Goal: Check status: Check status

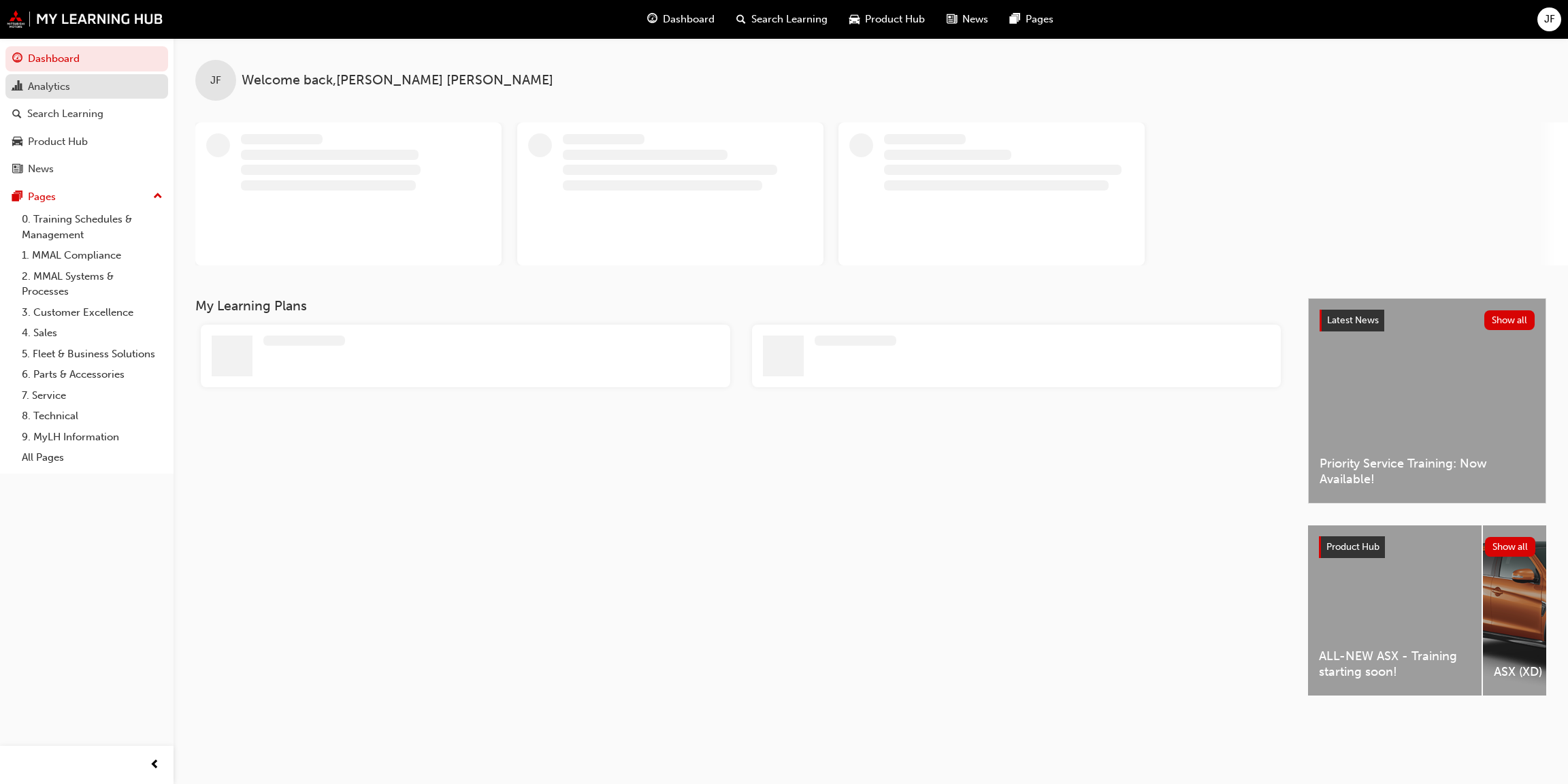
click at [58, 92] on div "Analytics" at bounding box center [48, 86] width 42 height 16
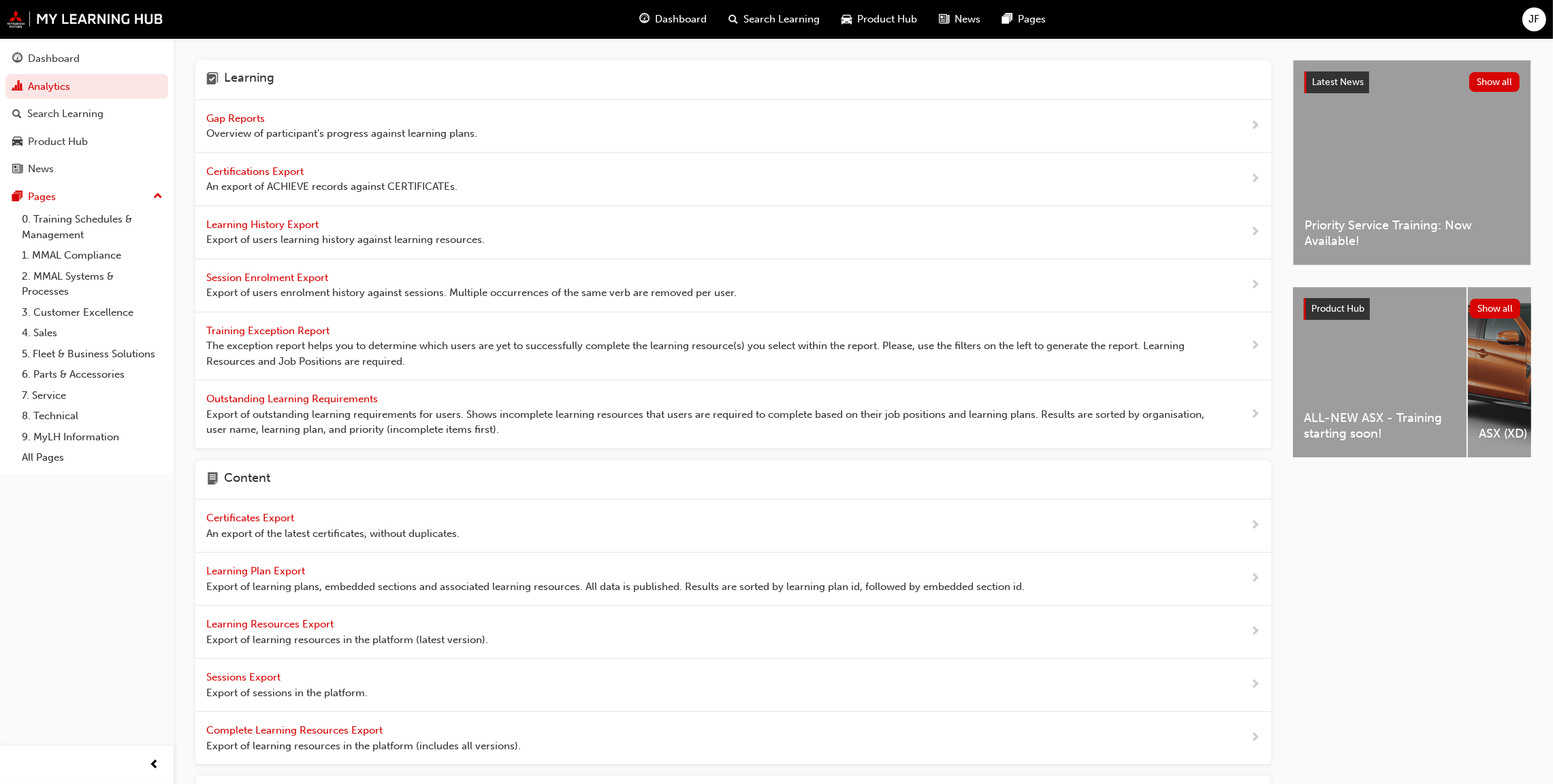
click at [244, 116] on span "Gap Reports" at bounding box center [237, 119] width 61 height 12
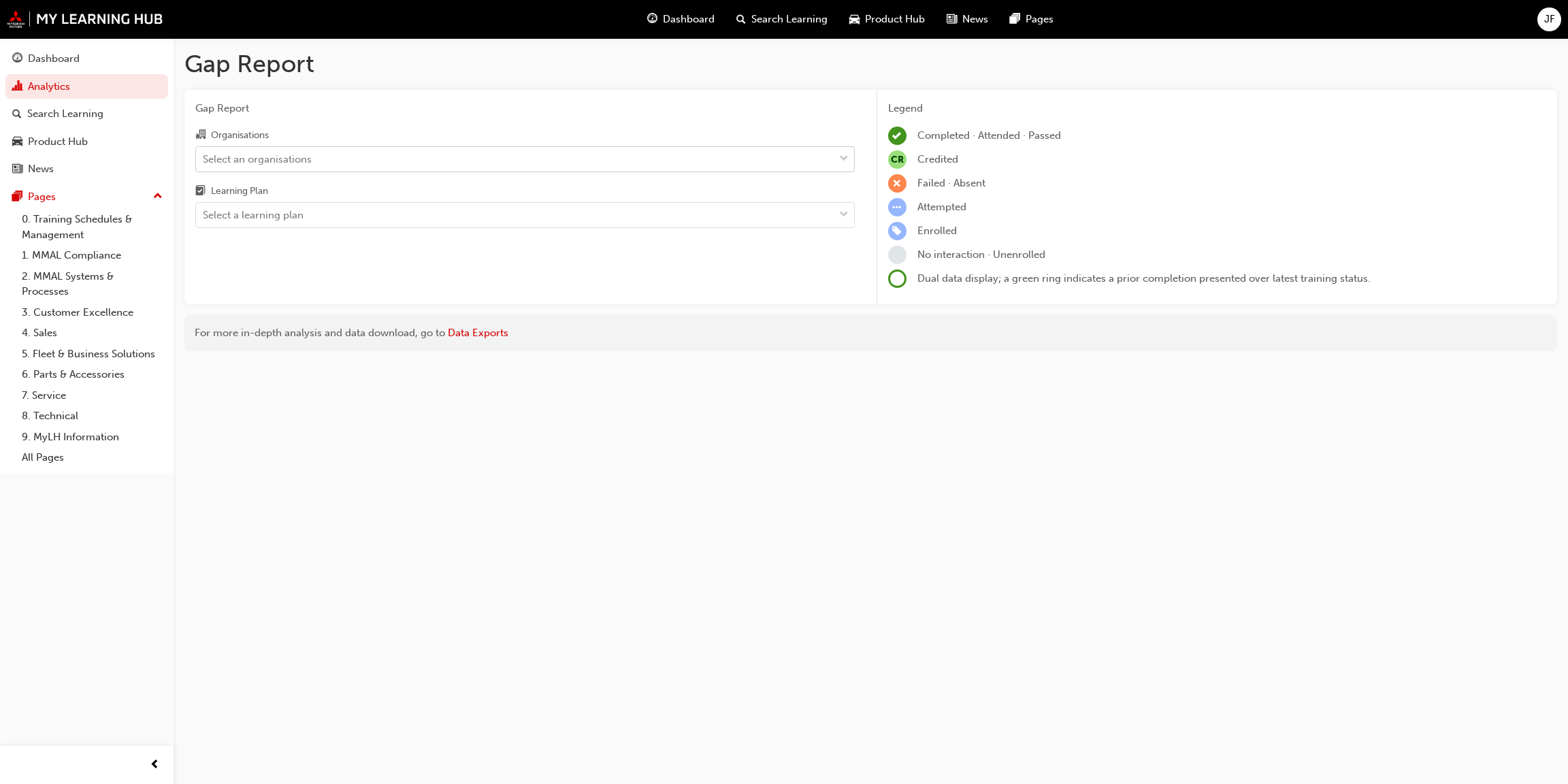
click at [265, 151] on div "Select an organisations" at bounding box center [257, 159] width 109 height 16
click at [204, 152] on input "Organisations Select an organisations" at bounding box center [204, 158] width 1 height 12
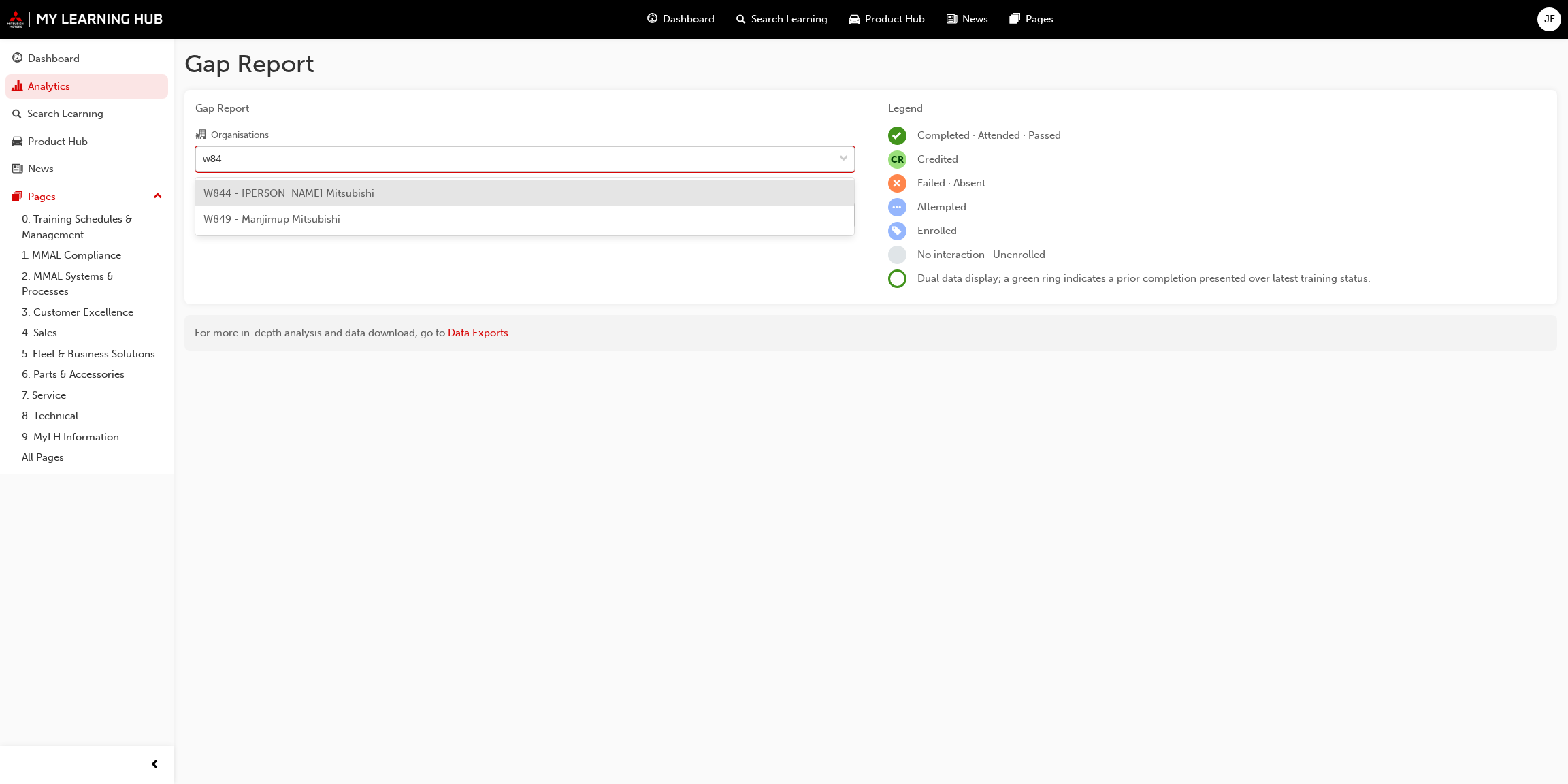
type input "w849"
click at [269, 187] on span "W849 - Manjimup Mitsubishi" at bounding box center [272, 193] width 137 height 12
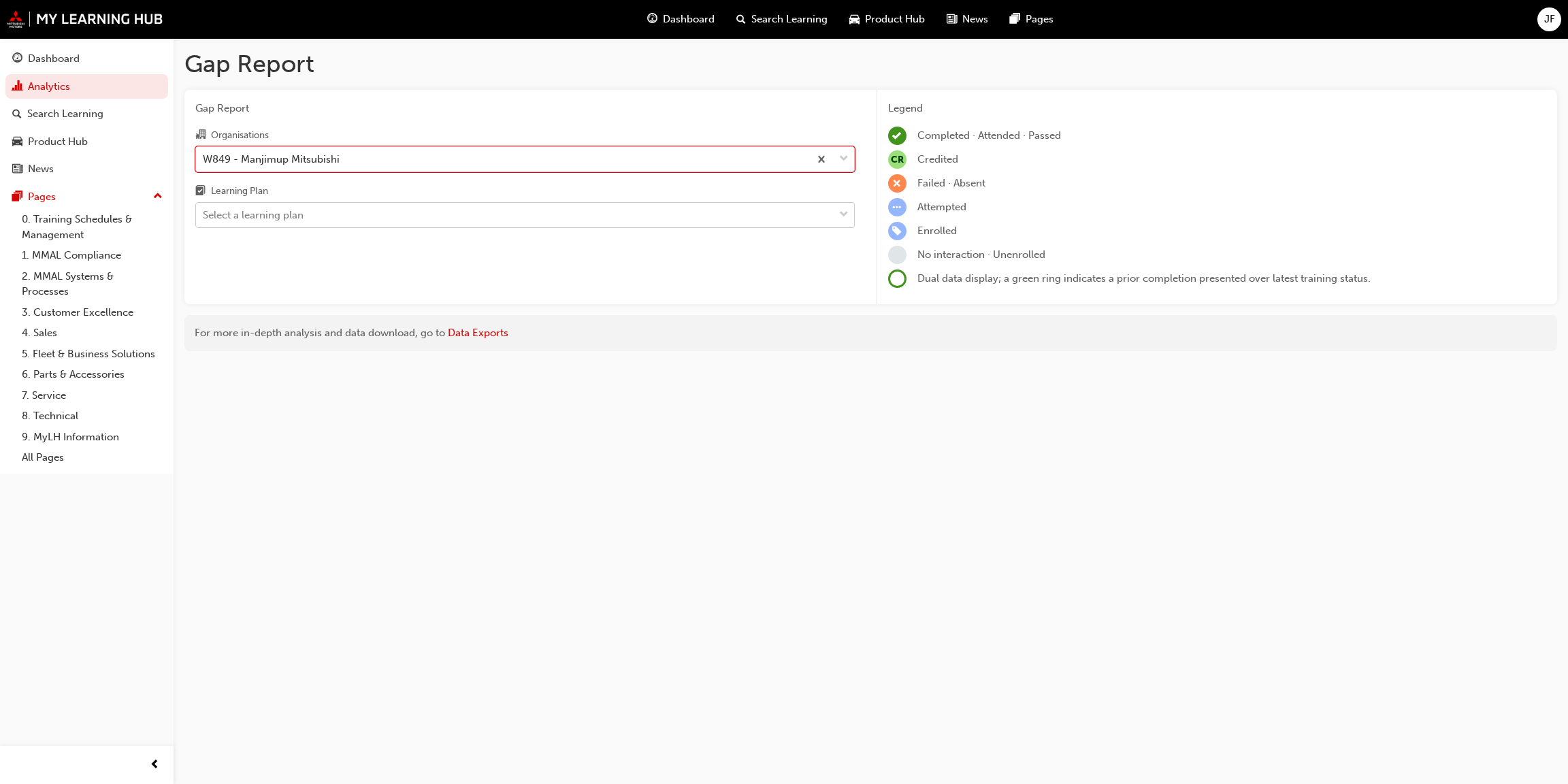
click at [227, 203] on div "Select a learning plan" at bounding box center [515, 215] width 638 height 24
click at [204, 209] on input "Learning Plan Select a learning plan" at bounding box center [204, 214] width 1 height 12
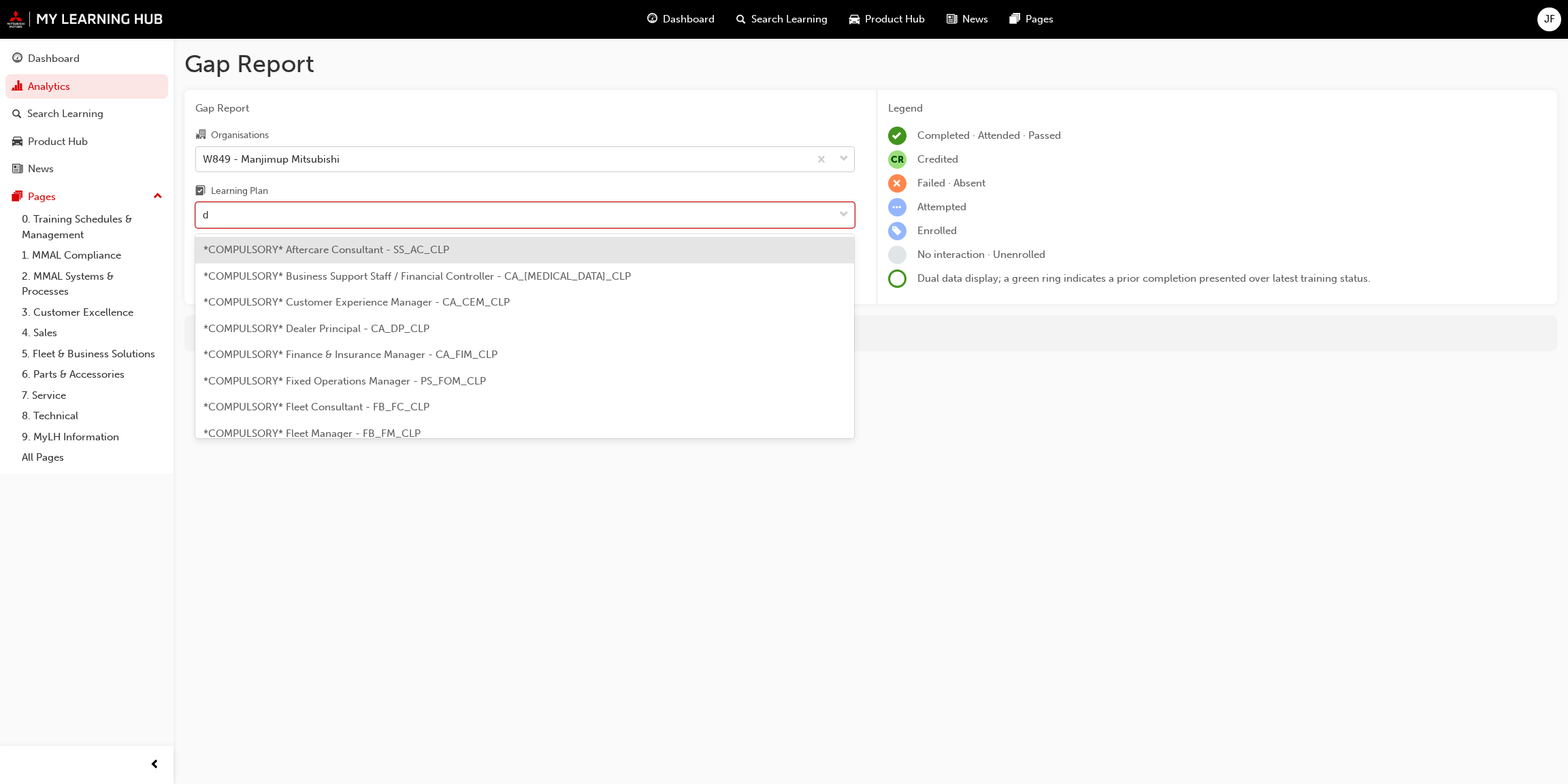
type input "dp"
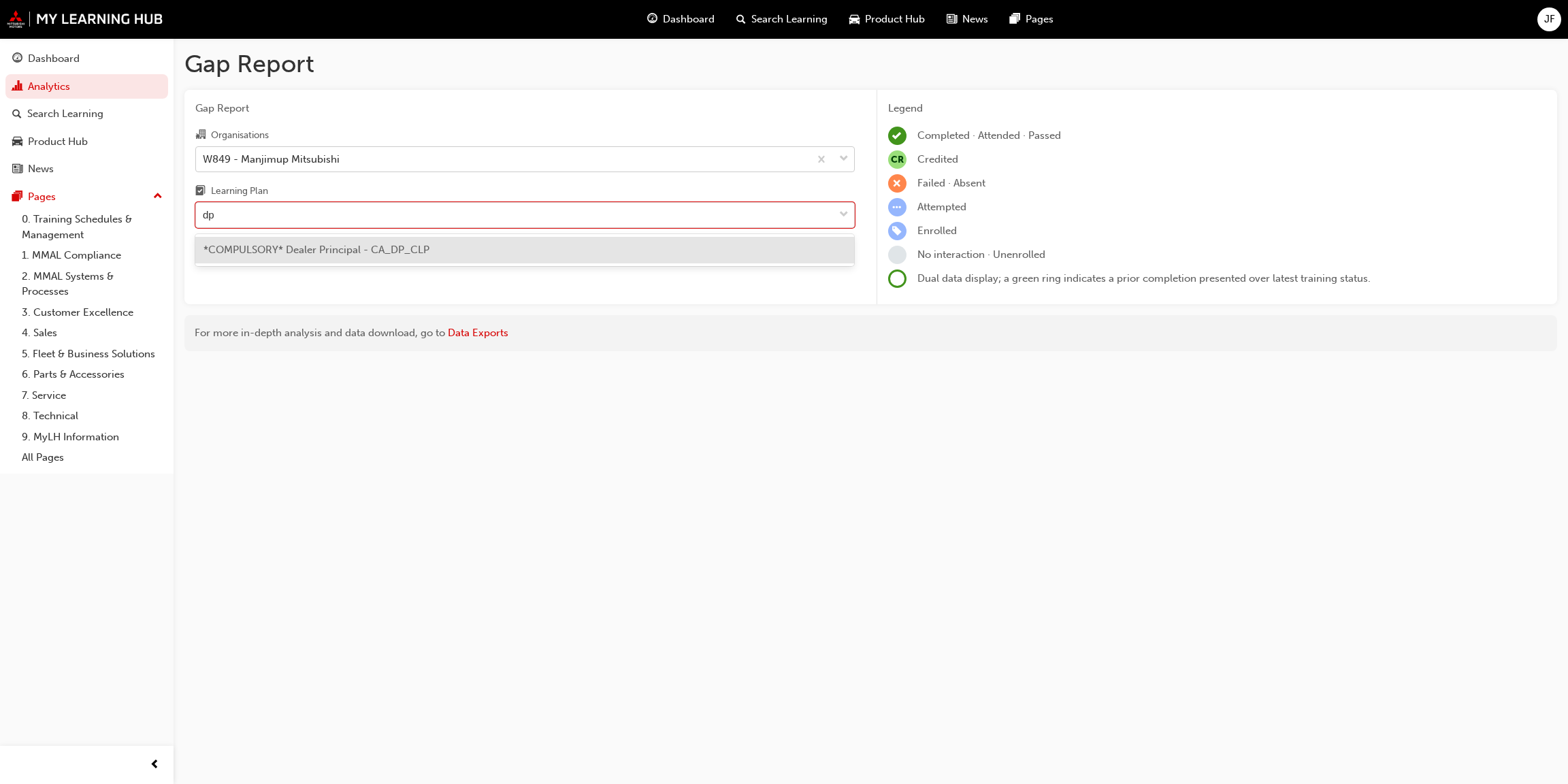
click at [340, 259] on div "*COMPULSORY* Dealer Principal - CA_DP_CLP" at bounding box center [525, 250] width 659 height 26
